Goal: Transaction & Acquisition: Purchase product/service

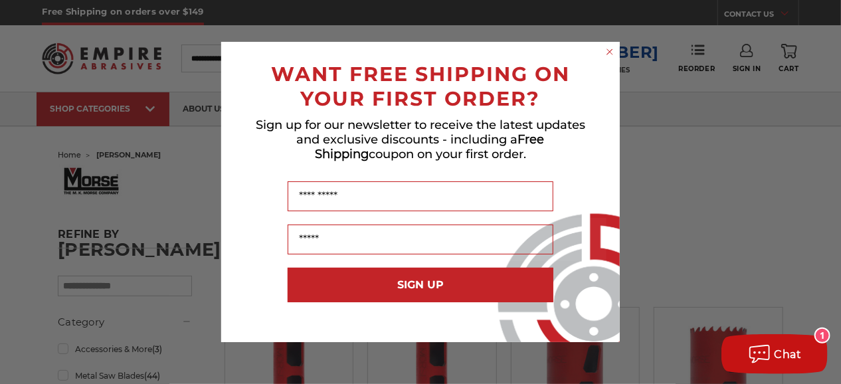
click at [613, 52] on circle "Close dialog" at bounding box center [610, 52] width 13 height 13
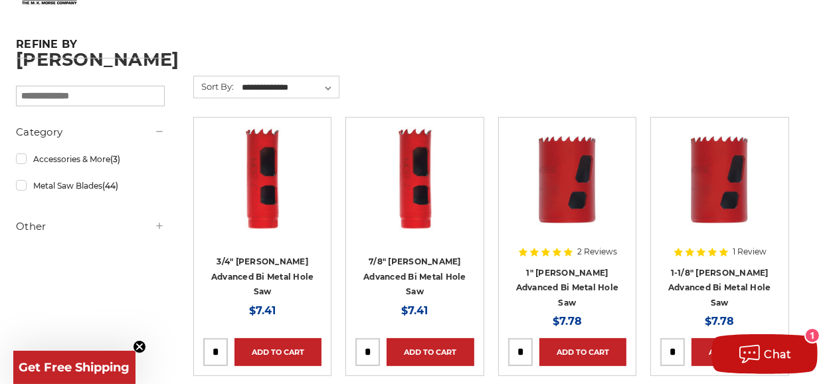
scroll to position [199, 0]
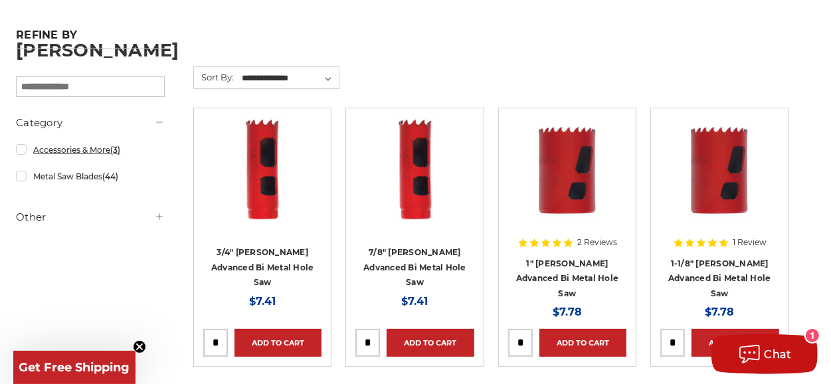
click at [105, 148] on link "Accessories & More (3)" at bounding box center [90, 149] width 149 height 23
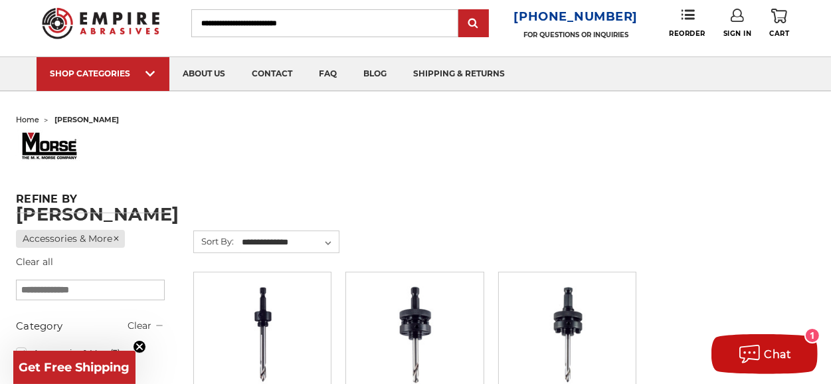
scroll to position [199, 0]
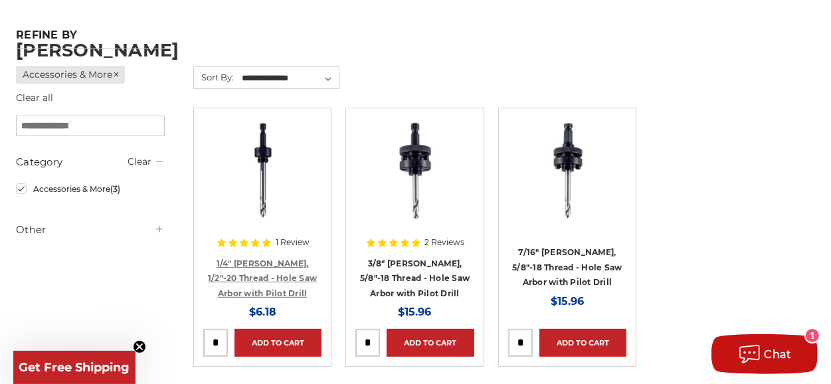
click at [282, 261] on link "1/4" [PERSON_NAME], 1/2"-20 Thread - Hole Saw Arbor with Pilot Drill" at bounding box center [262, 278] width 109 height 40
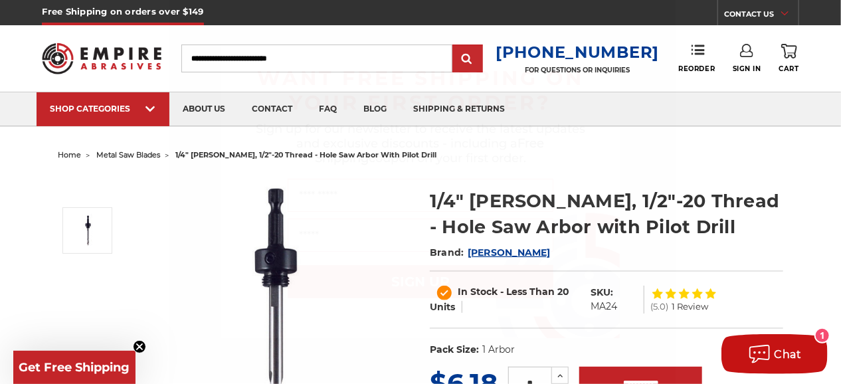
click at [607, 59] on icon "Close dialog" at bounding box center [607, 57] width 5 height 5
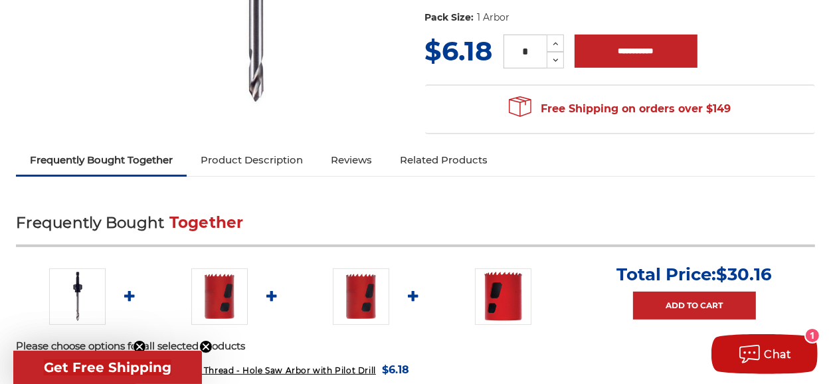
scroll to position [332, 0]
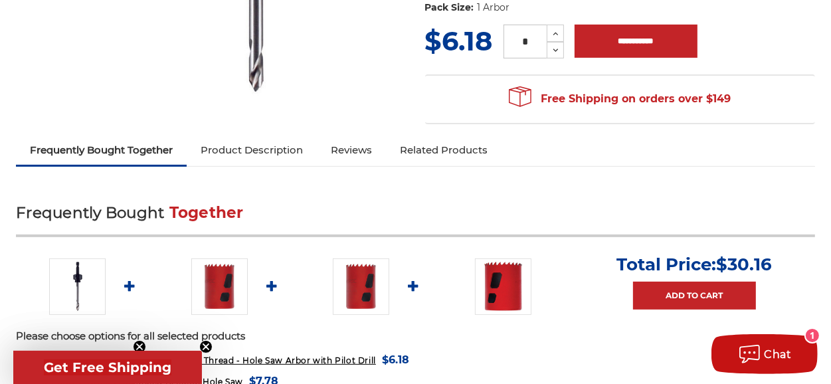
click at [297, 152] on link "Product Description" at bounding box center [252, 149] width 130 height 29
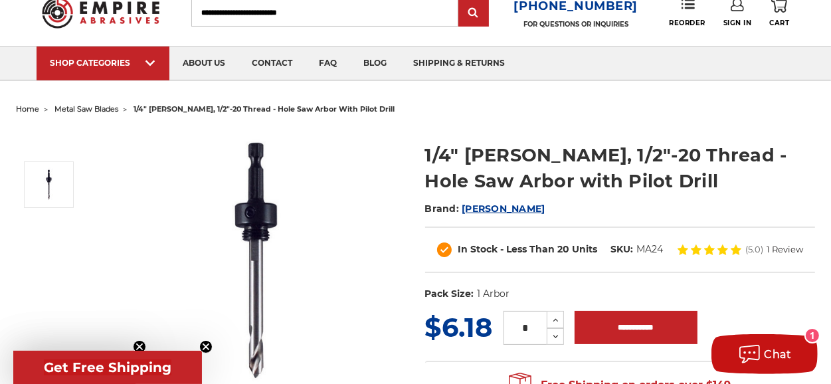
scroll to position [0, 0]
